Goal: Transaction & Acquisition: Download file/media

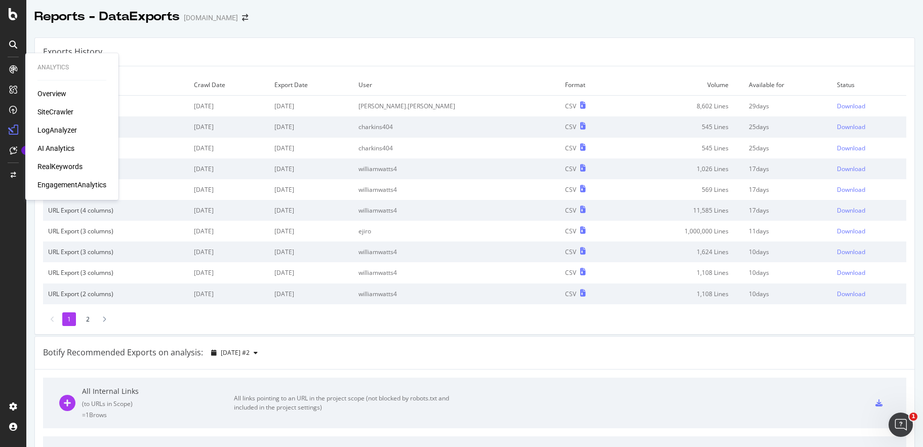
click at [46, 113] on div "SiteCrawler" at bounding box center [55, 112] width 36 height 10
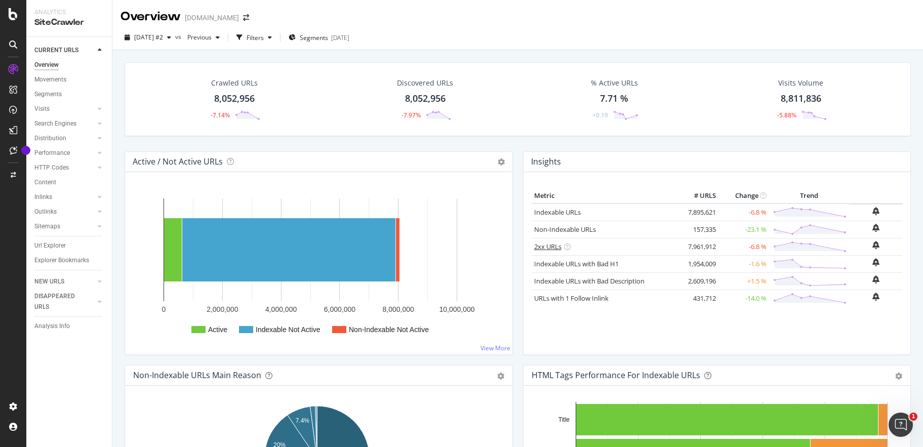
click at [547, 247] on link "2xx URLs" at bounding box center [547, 246] width 27 height 9
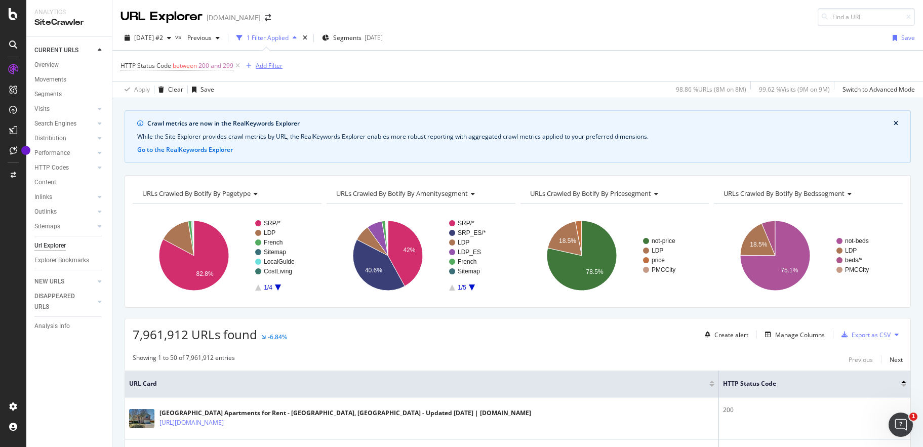
click at [273, 66] on div "Add Filter" at bounding box center [269, 65] width 27 height 9
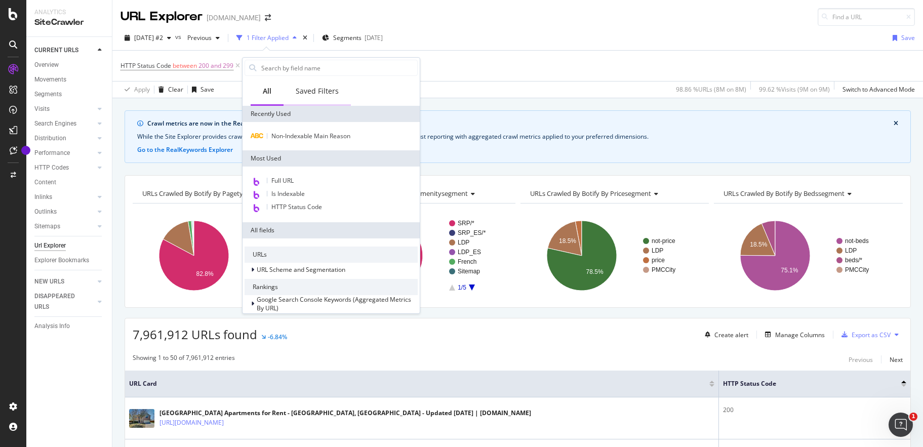
click at [321, 91] on div "Saved Filters" at bounding box center [317, 91] width 43 height 10
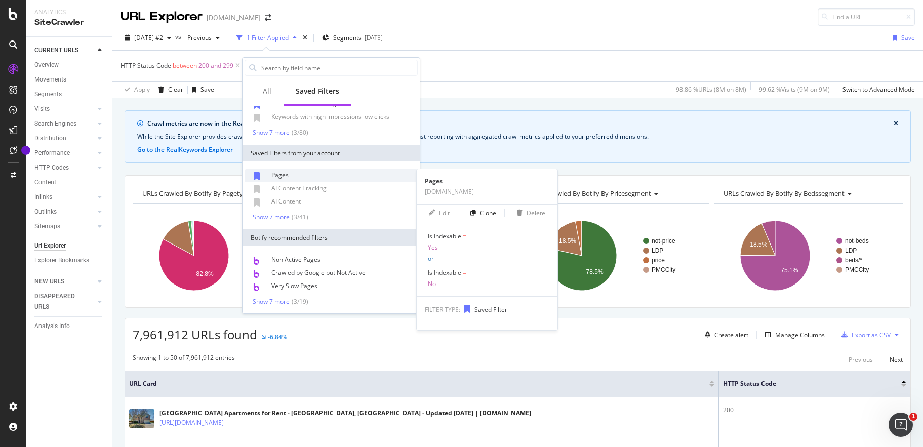
scroll to position [46, 0]
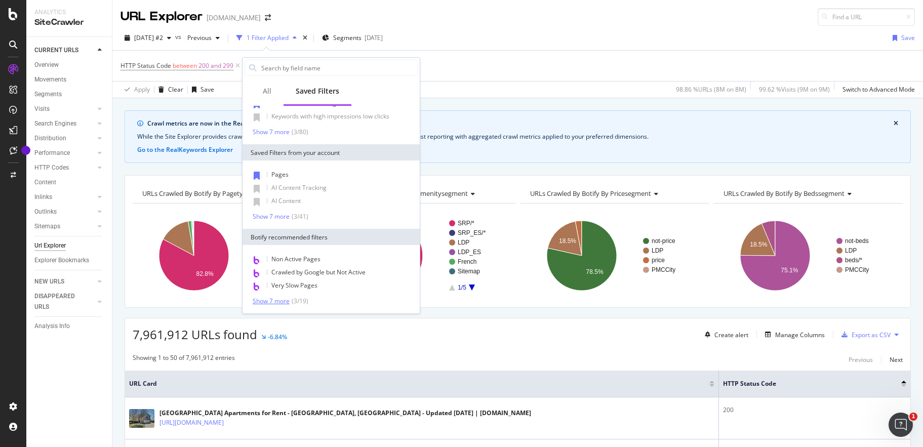
click at [277, 299] on div "Show 7 more" at bounding box center [271, 301] width 37 height 7
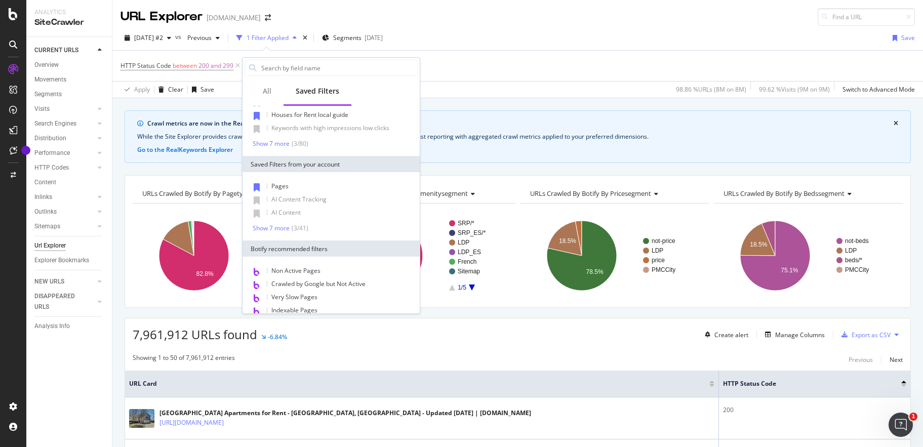
scroll to position [0, 0]
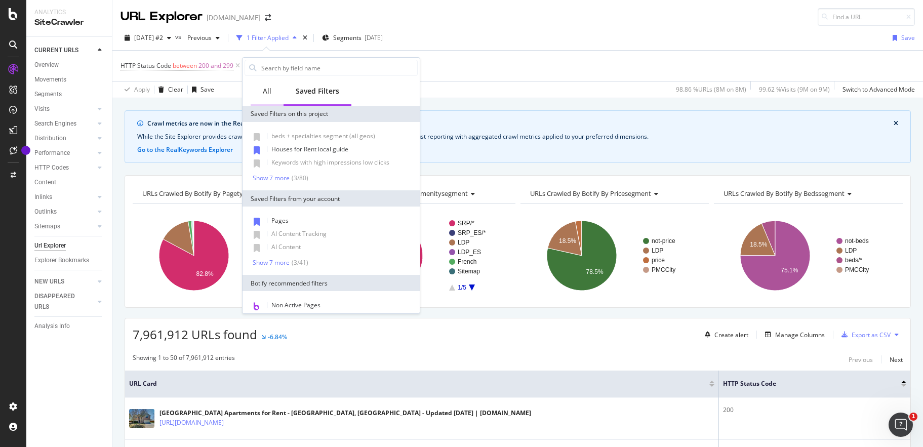
click at [265, 88] on div "All" at bounding box center [267, 91] width 9 height 10
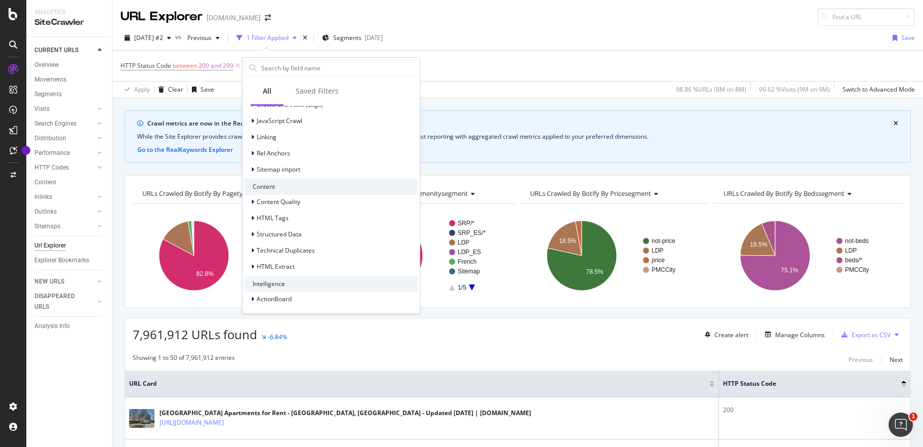
scroll to position [302, 0]
click at [446, 63] on div "HTTP Status Code between 200 and 299 Add Filter" at bounding box center [517, 66] width 794 height 30
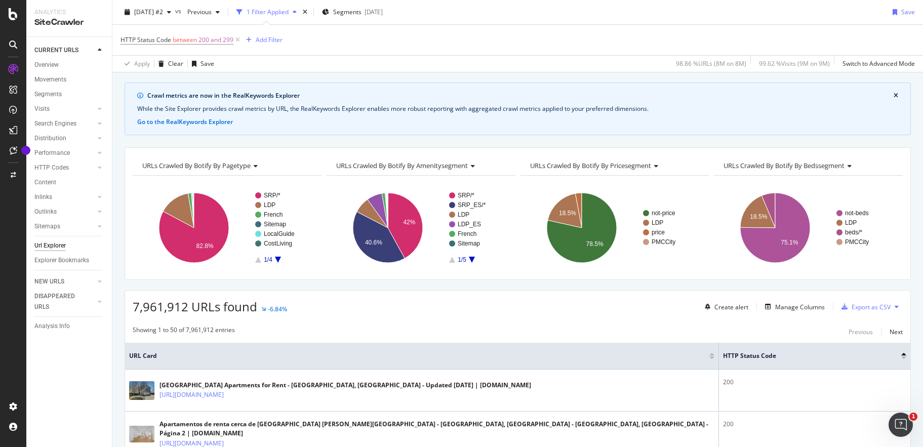
scroll to position [0, 0]
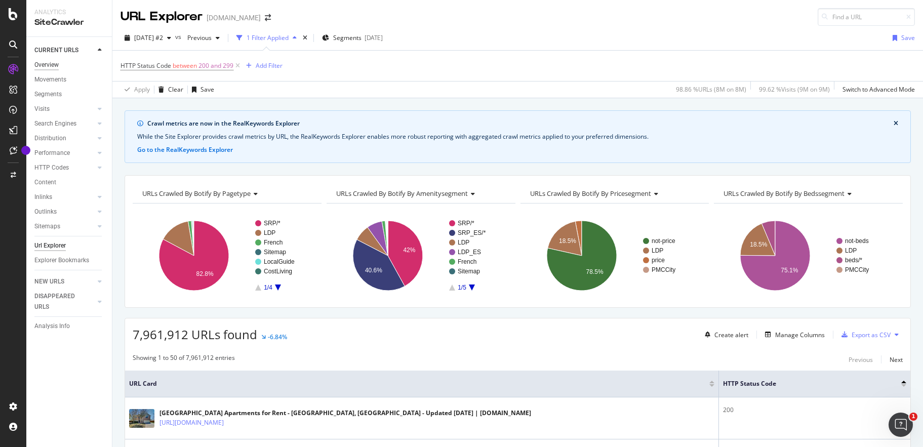
click at [47, 63] on div "Overview" at bounding box center [46, 65] width 24 height 11
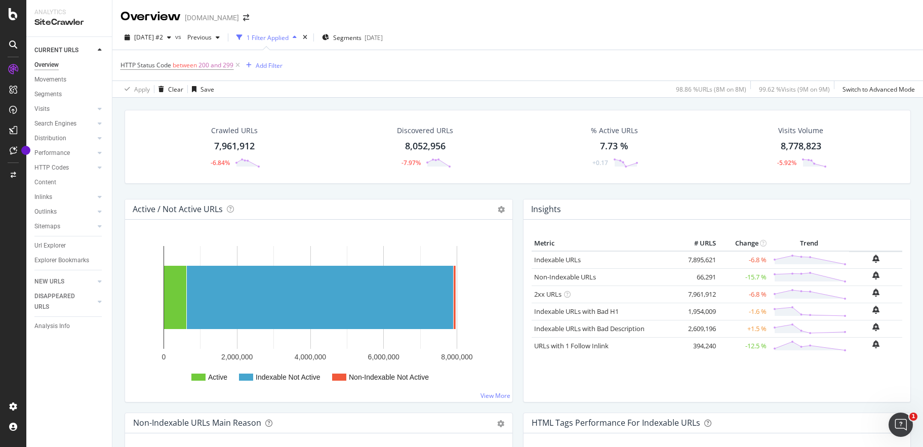
click at [239, 67] on icon at bounding box center [237, 65] width 9 height 10
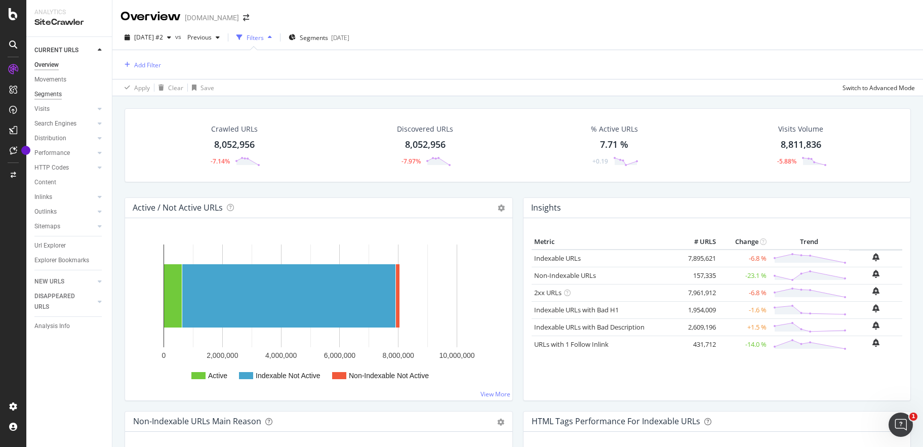
click at [56, 93] on div "Segments" at bounding box center [47, 94] width 27 height 11
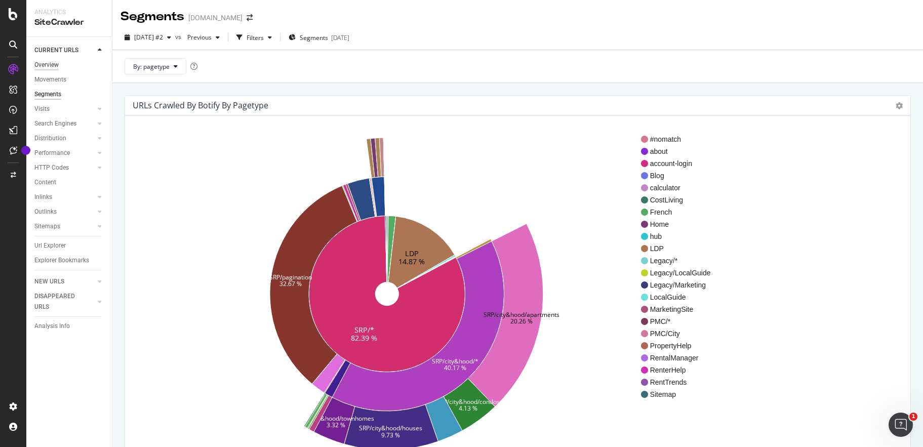
click at [57, 64] on div "Overview" at bounding box center [46, 65] width 24 height 11
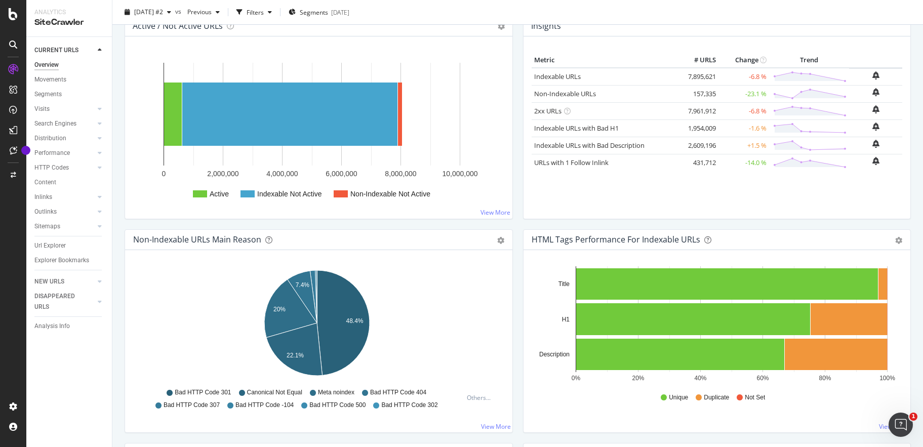
scroll to position [188, 0]
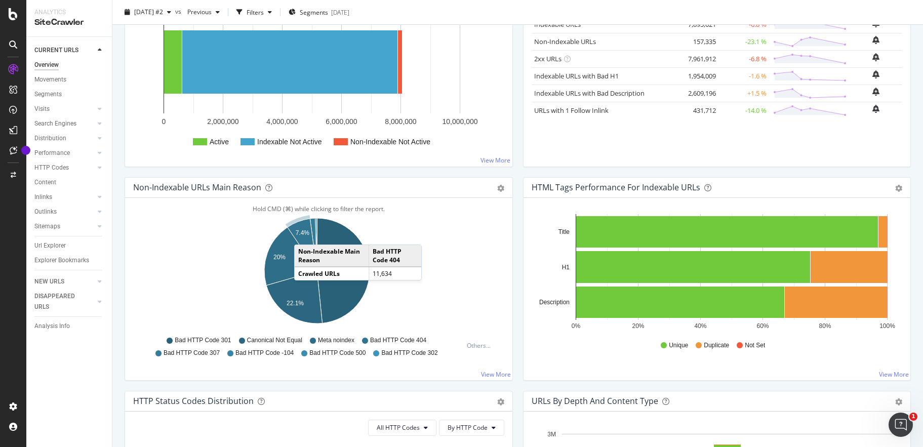
click at [304, 234] on text "7.4%" at bounding box center [303, 232] width 14 height 7
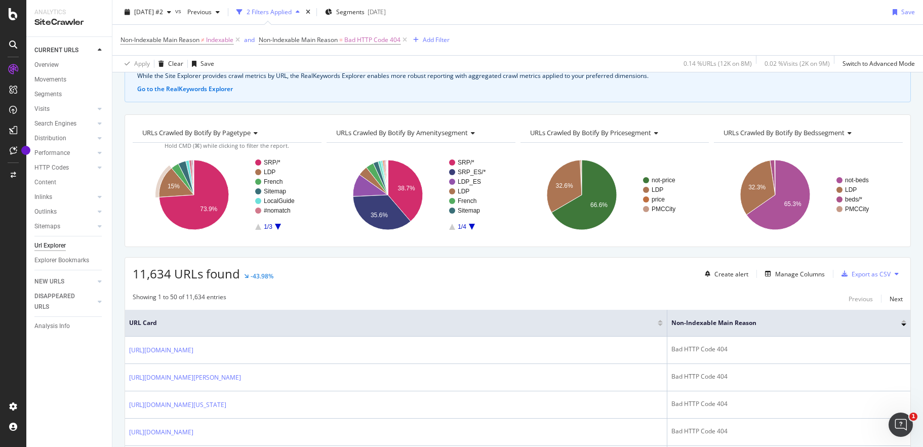
scroll to position [68, 0]
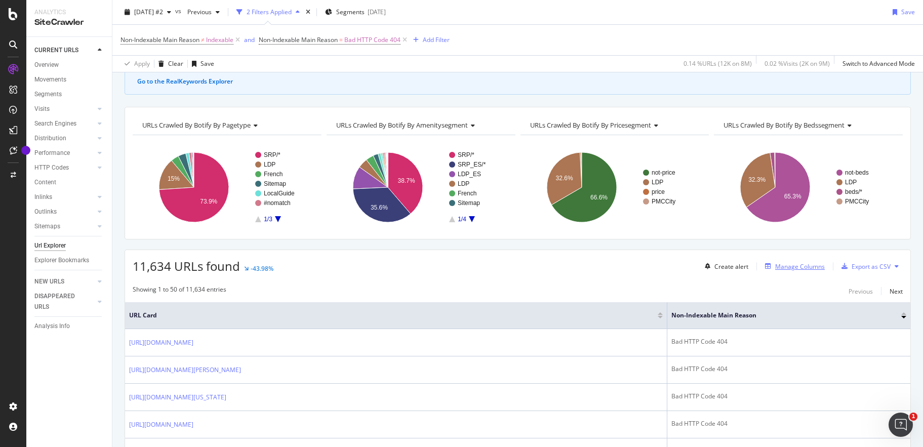
click at [788, 268] on div "Manage Columns" at bounding box center [800, 266] width 50 height 9
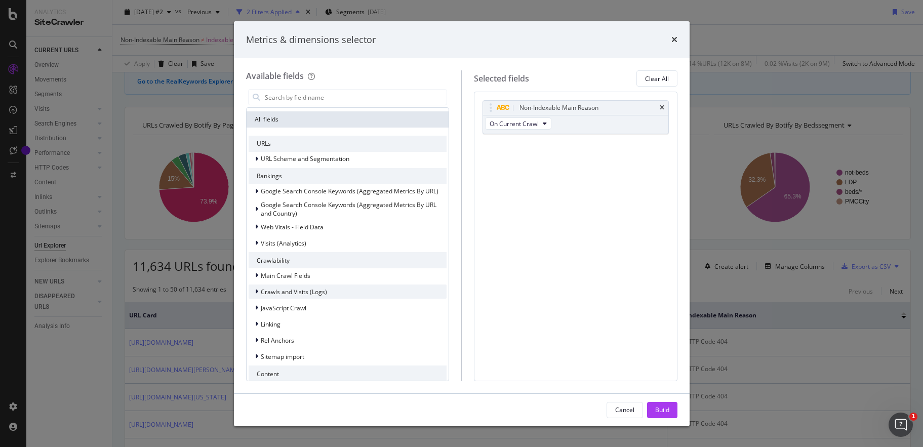
scroll to position [66, 0]
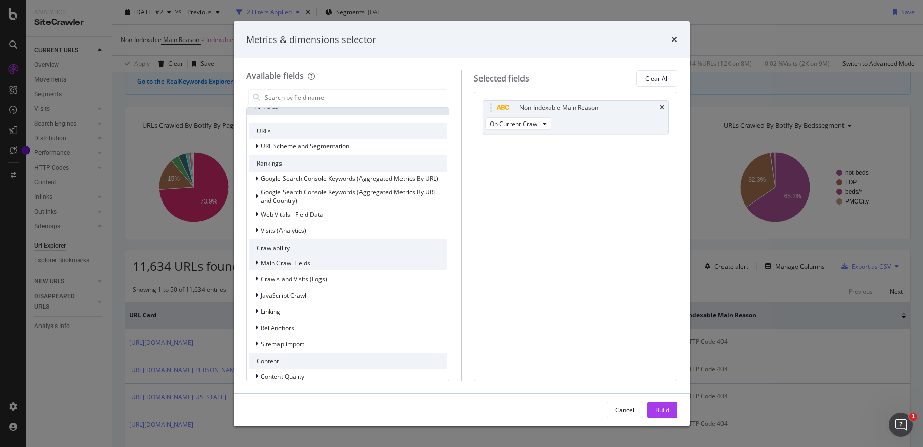
click at [257, 263] on icon "modal" at bounding box center [256, 263] width 3 height 6
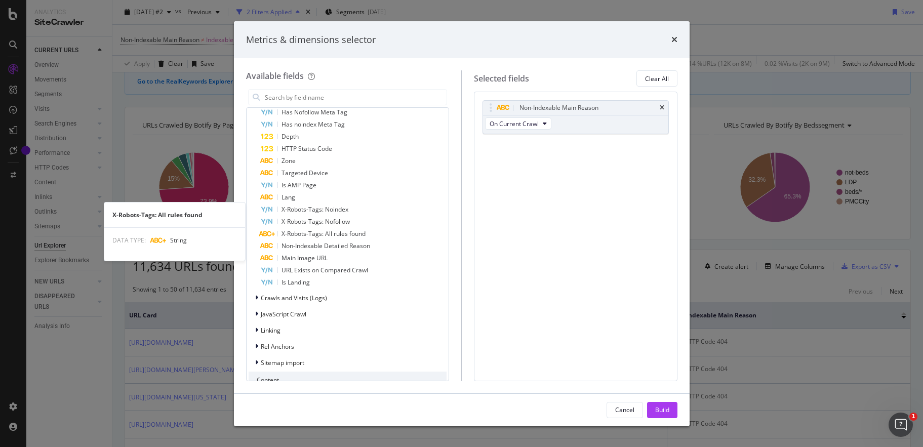
scroll to position [427, 0]
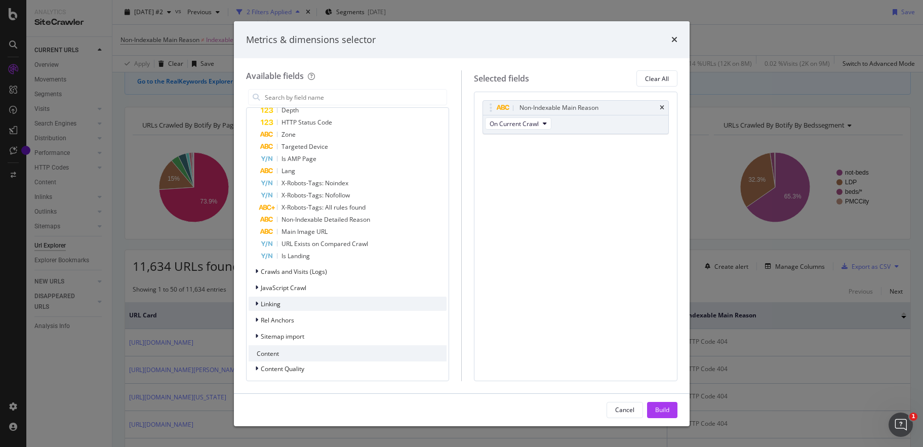
click at [257, 302] on icon "modal" at bounding box center [256, 304] width 3 height 6
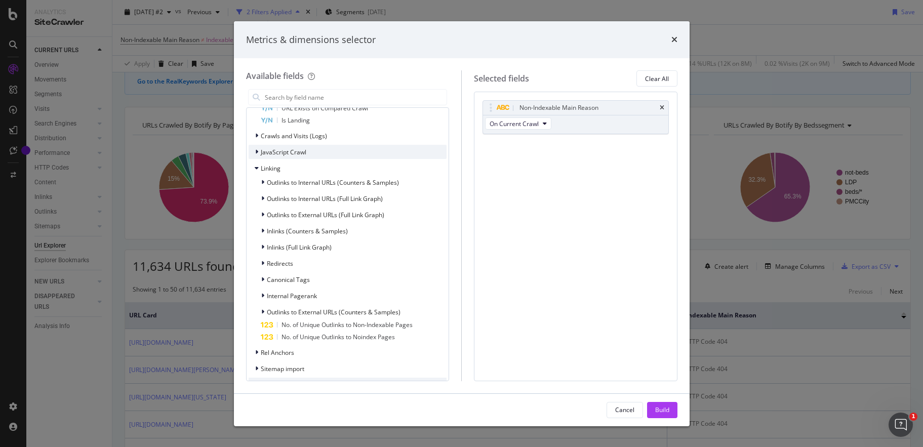
scroll to position [532, 0]
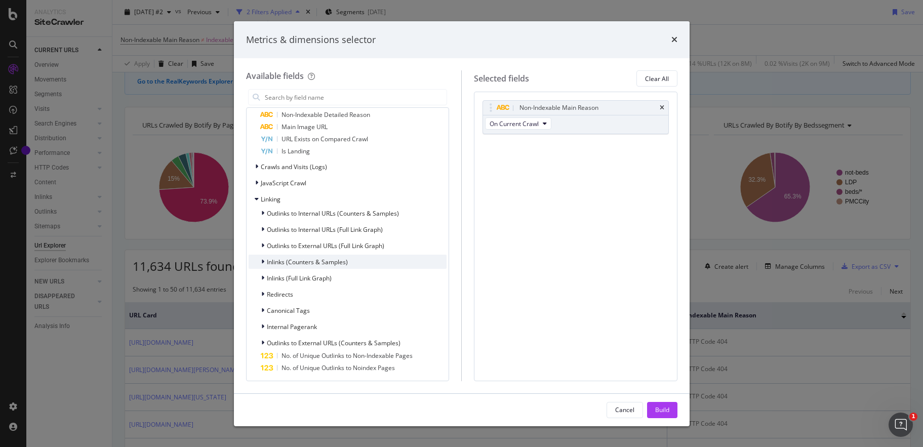
click at [263, 261] on icon "modal" at bounding box center [262, 262] width 3 height 6
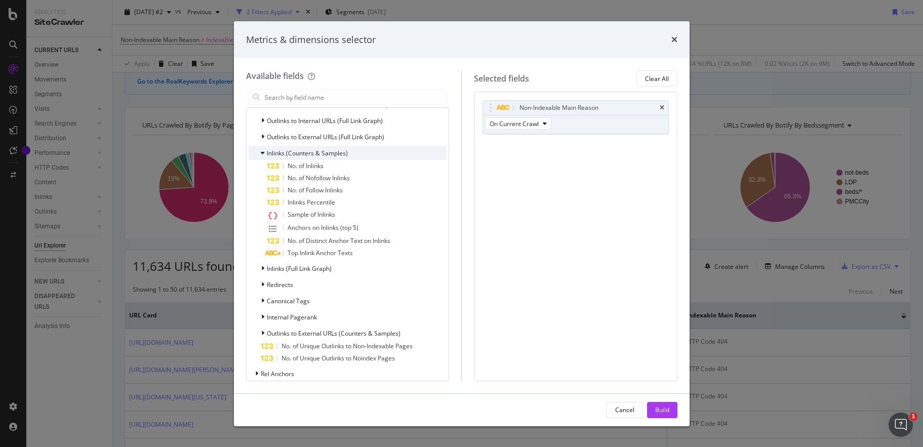
scroll to position [654, 0]
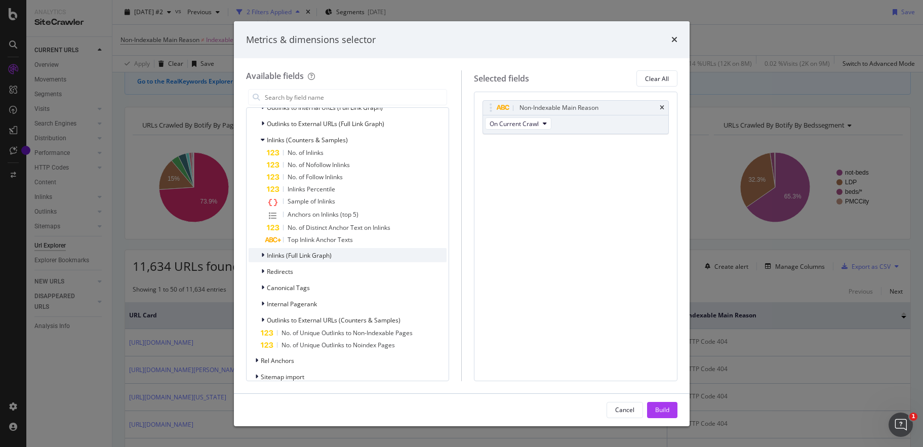
click at [263, 256] on icon "modal" at bounding box center [262, 255] width 3 height 6
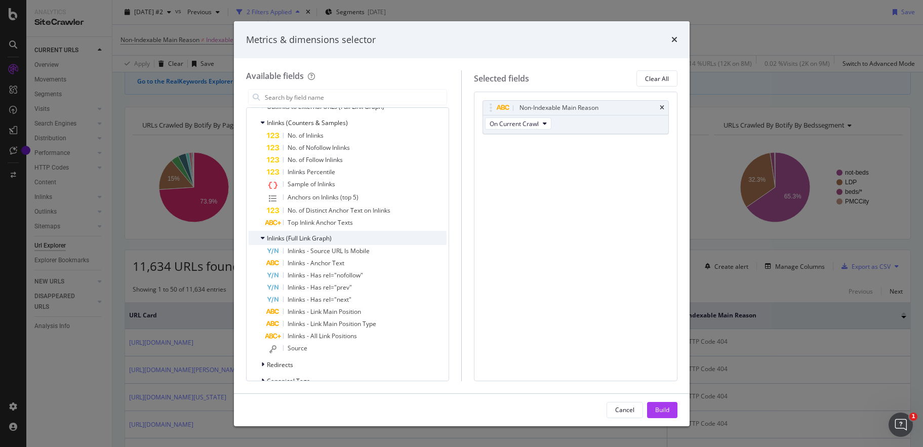
scroll to position [707, 0]
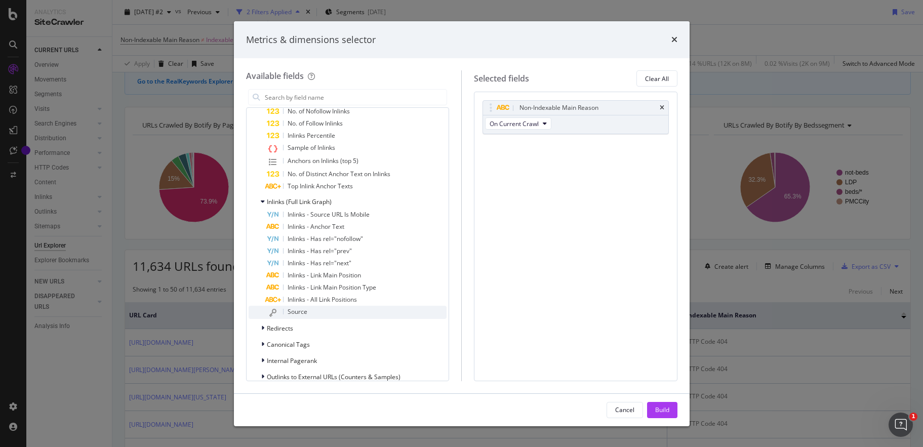
click at [281, 312] on div "Source" at bounding box center [357, 312] width 180 height 13
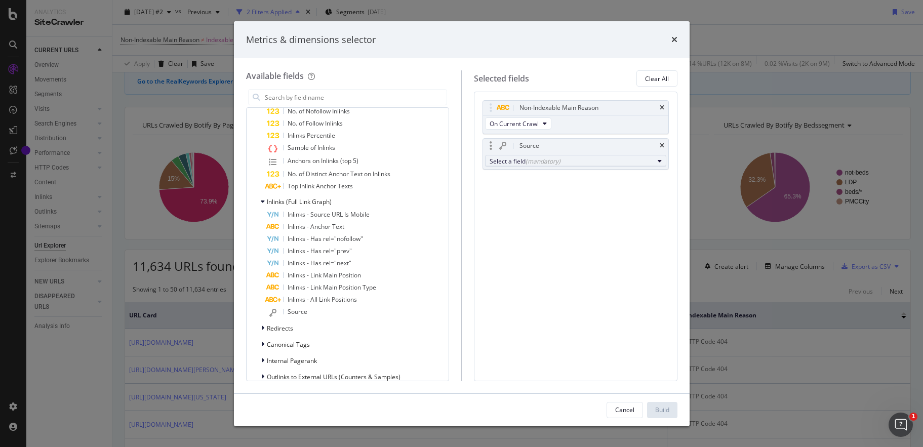
click at [660, 159] on icon "modal" at bounding box center [660, 161] width 4 height 6
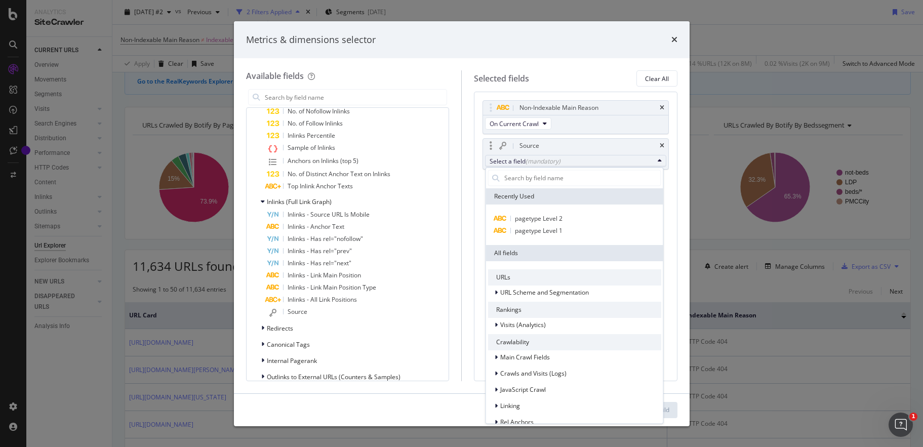
scroll to position [0, 0]
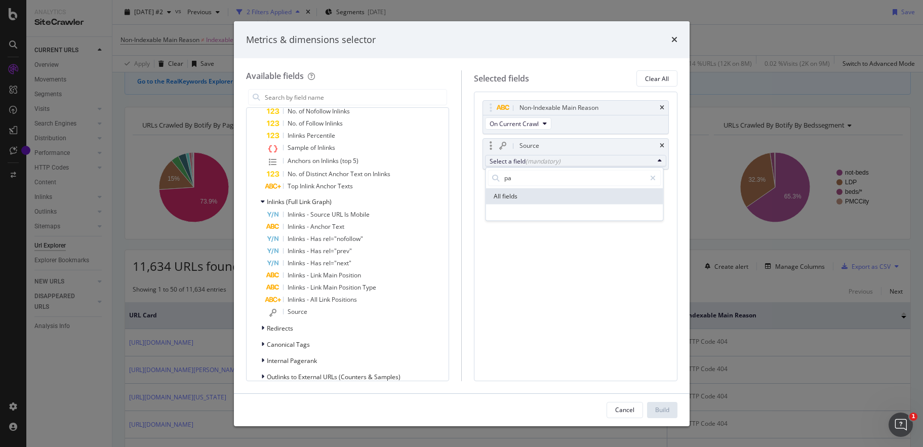
type input "p"
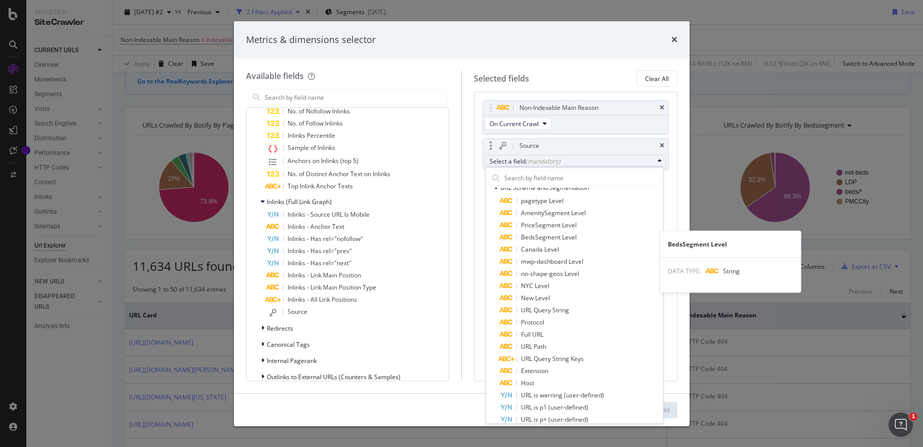
scroll to position [105, 0]
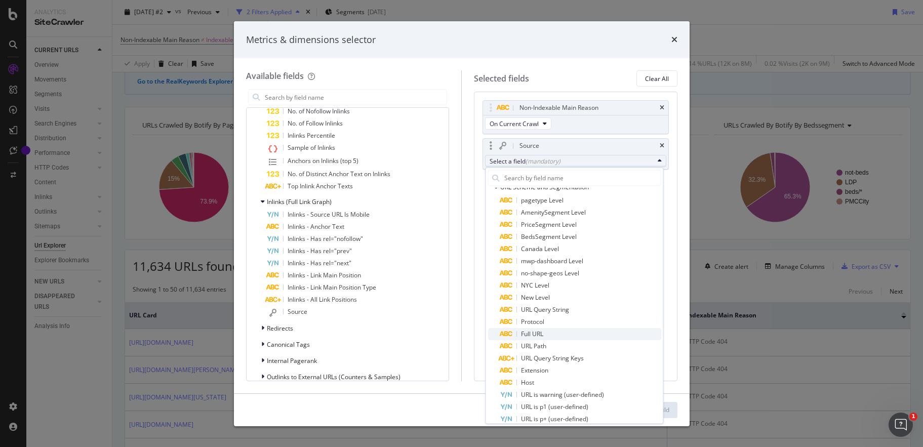
click at [557, 331] on span "Full URL" at bounding box center [580, 334] width 161 height 12
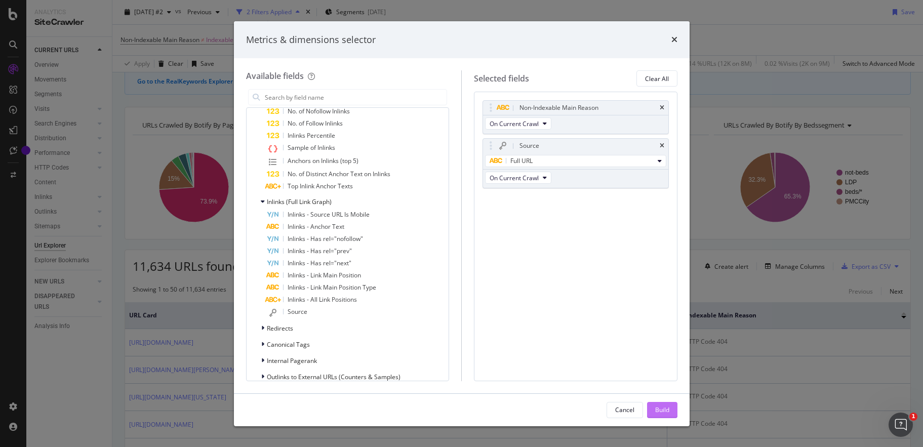
click at [662, 409] on div "Build" at bounding box center [662, 410] width 14 height 9
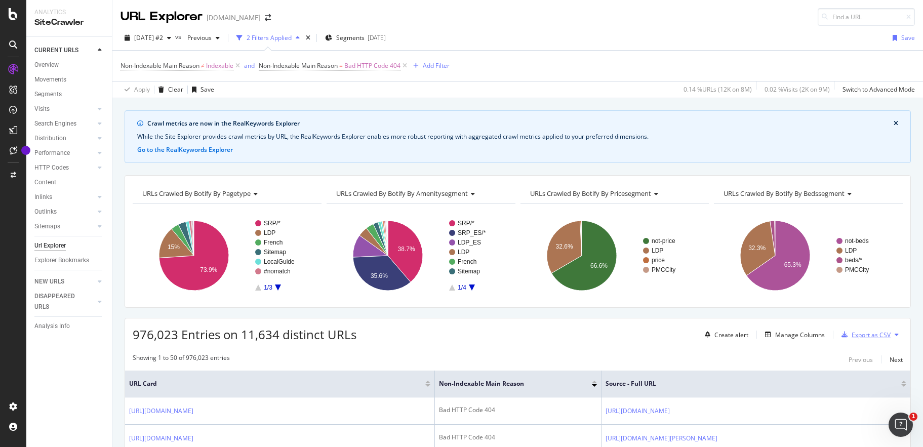
click at [856, 336] on div "Export as CSV" at bounding box center [871, 335] width 39 height 9
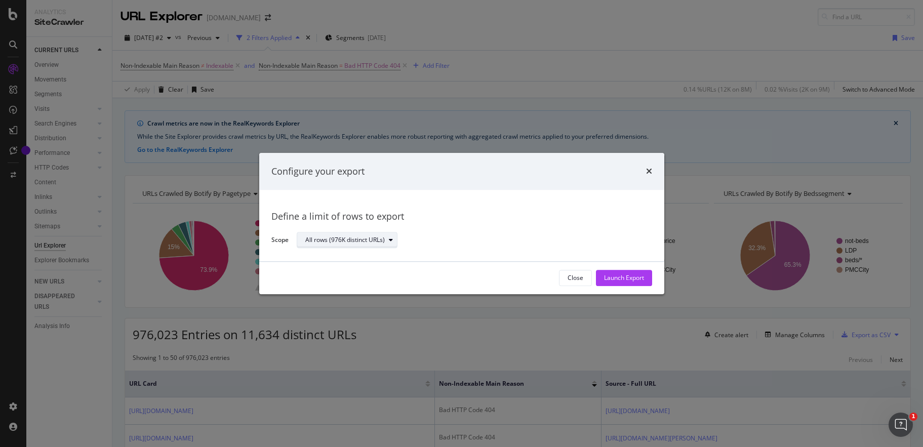
click at [391, 241] on icon "modal" at bounding box center [391, 240] width 4 height 6
click at [436, 272] on div "Close Launch Export" at bounding box center [461, 278] width 381 height 16
click at [579, 280] on div "Close" at bounding box center [576, 278] width 16 height 9
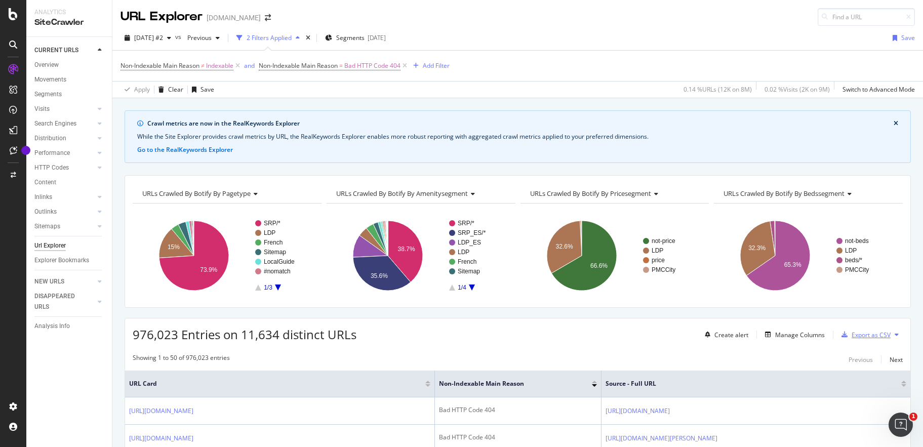
click at [853, 334] on div "Export as CSV" at bounding box center [871, 335] width 39 height 9
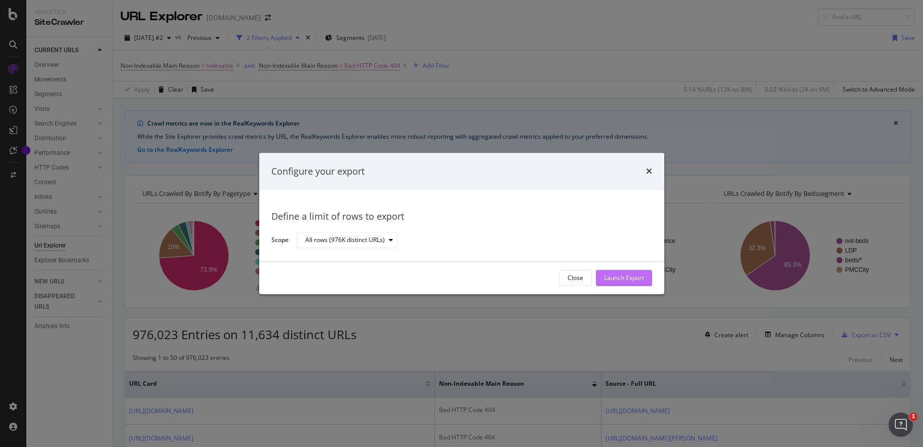
click at [617, 275] on div "Launch Export" at bounding box center [624, 278] width 40 height 9
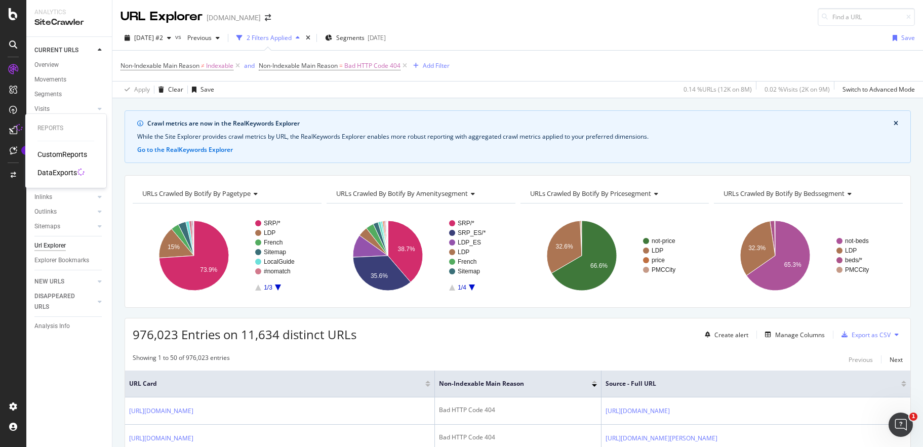
click at [46, 173] on div "DataExports" at bounding box center [56, 173] width 39 height 10
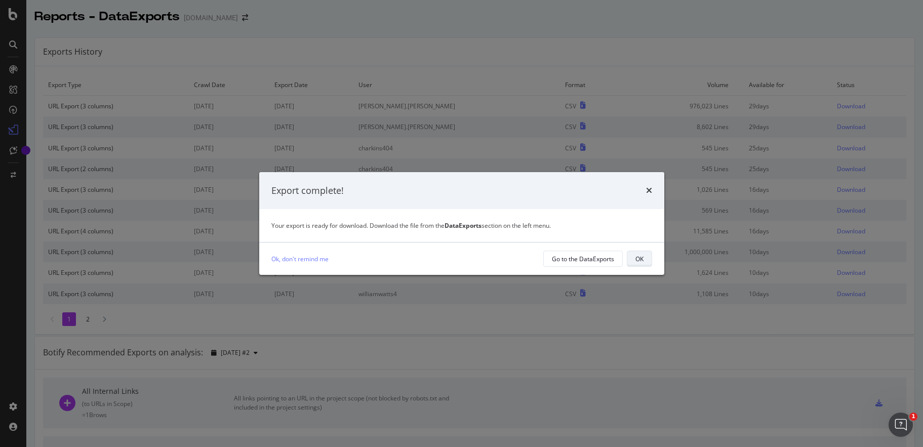
click at [632, 257] on button "OK" at bounding box center [639, 259] width 25 height 16
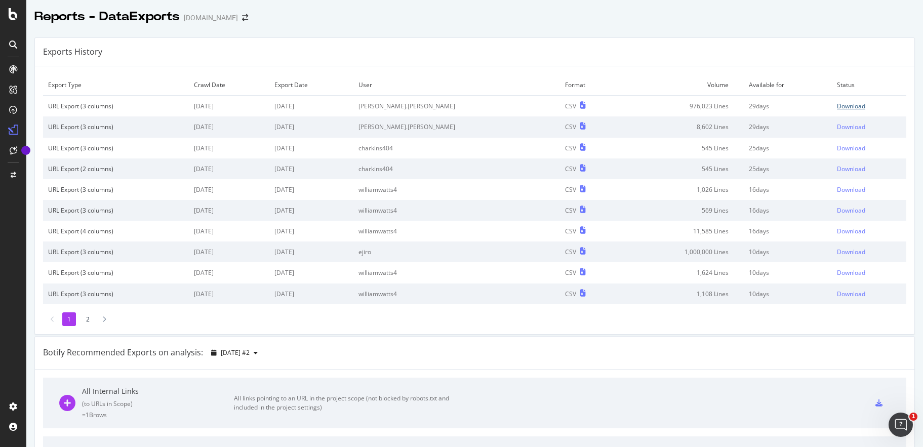
click at [837, 105] on div "Download" at bounding box center [851, 106] width 28 height 9
